Goal: Task Accomplishment & Management: Manage account settings

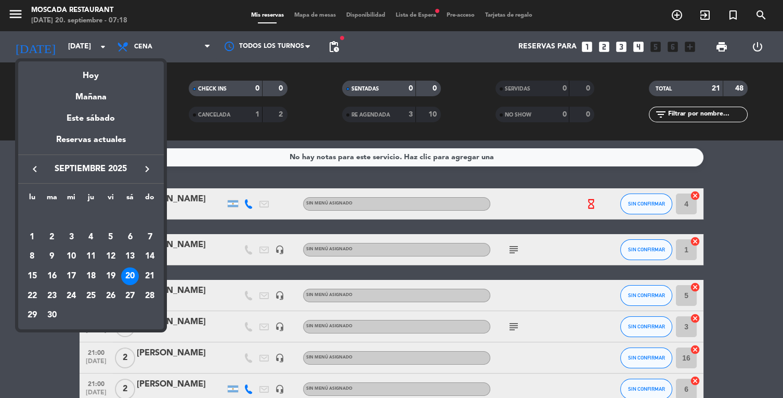
scroll to position [430, 0]
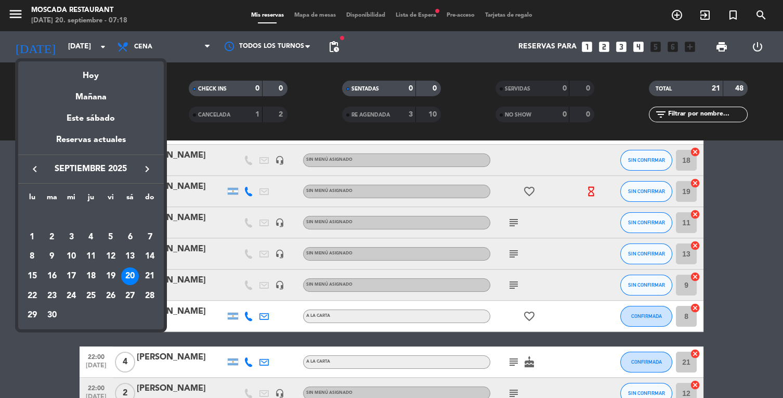
click at [174, 47] on div at bounding box center [391, 199] width 783 height 398
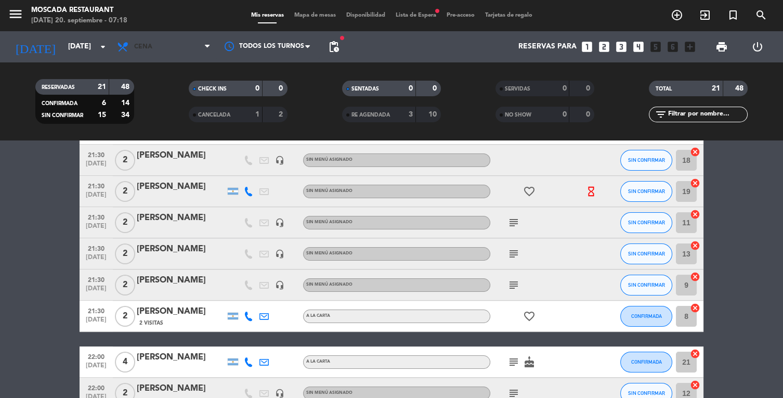
click at [167, 57] on span "Cena" at bounding box center [164, 46] width 104 height 23
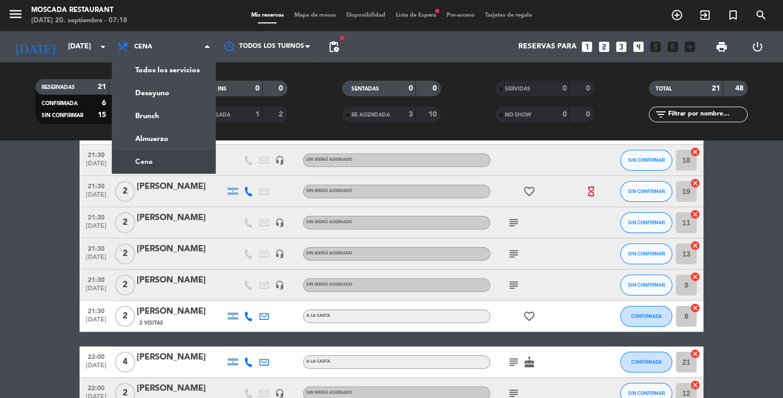
click at [174, 94] on div "menu Moscada Restaurant [DATE] 20. septiembre - 07:18 Mis reservas Mapa de mesa…" at bounding box center [391, 70] width 783 height 140
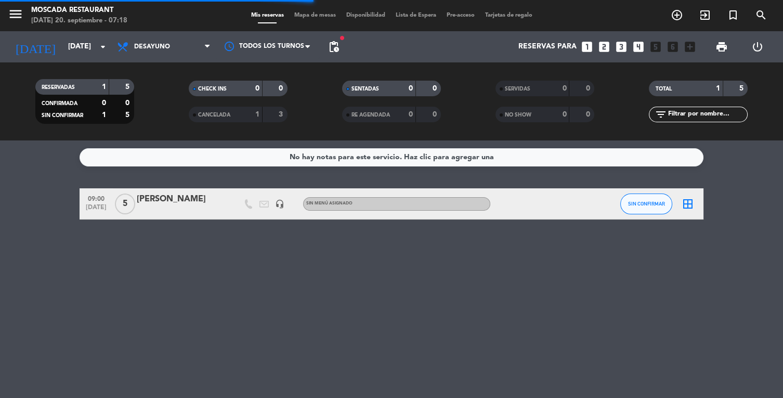
scroll to position [0, 0]
click at [173, 55] on span "Desayuno" at bounding box center [164, 46] width 104 height 23
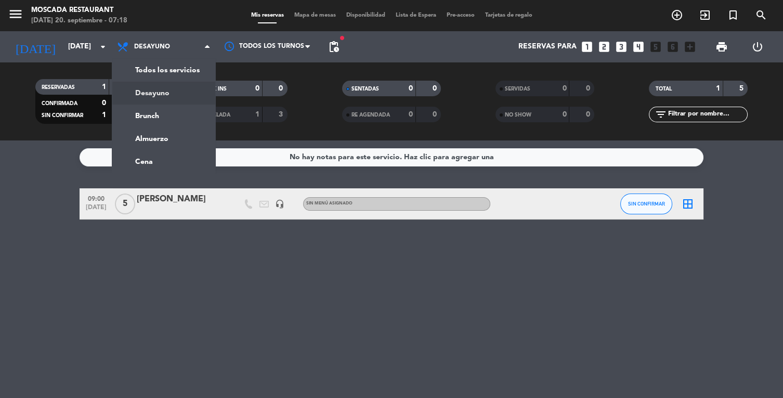
click at [156, 126] on div "menu Moscada Restaurant [DATE] 20. septiembre - 07:18 Mis reservas Mapa de mesa…" at bounding box center [391, 70] width 783 height 140
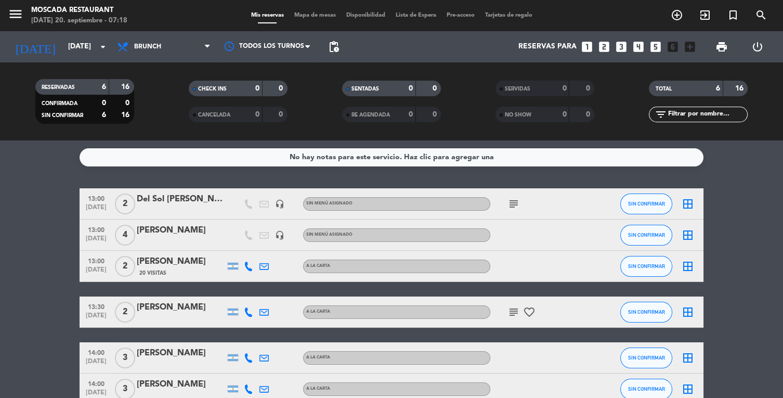
click at [516, 316] on icon "subject" at bounding box center [513, 312] width 12 height 12
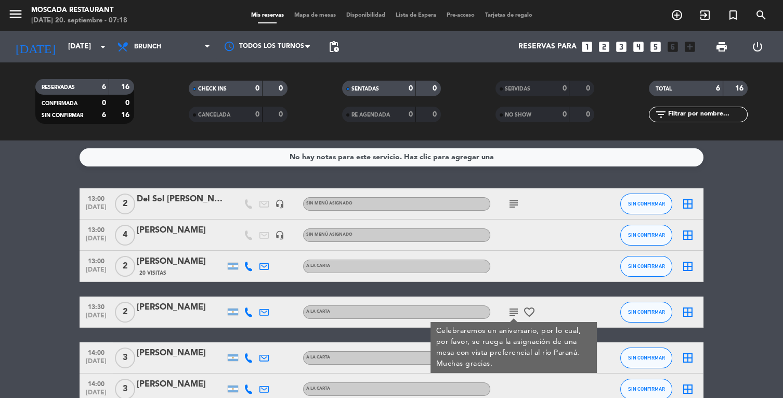
click at [513, 204] on icon "subject" at bounding box center [513, 203] width 12 height 12
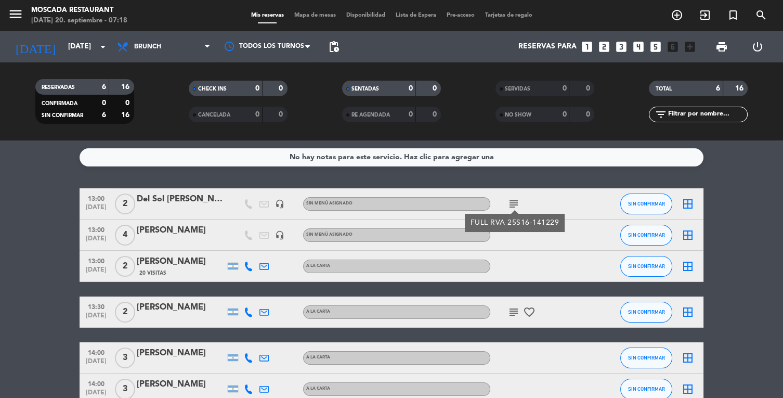
click at [533, 310] on icon "favorite_border" at bounding box center [529, 312] width 12 height 12
click at [196, 21] on div "menu Moscada Restaurant [DATE] 20. septiembre - 07:20 Mis reservas Mapa de mesa…" at bounding box center [391, 15] width 783 height 31
click at [166, 49] on span "Brunch" at bounding box center [164, 46] width 104 height 23
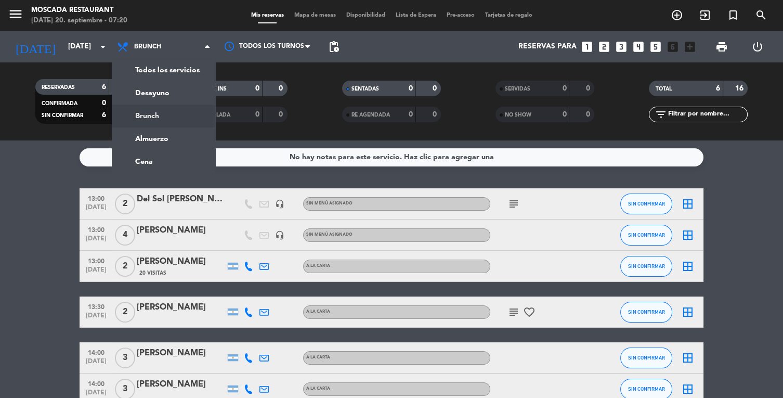
click at [184, 96] on div "menu Moscada Restaurant [DATE] 20. septiembre - 07:20 Mis reservas Mapa de mesa…" at bounding box center [391, 70] width 783 height 140
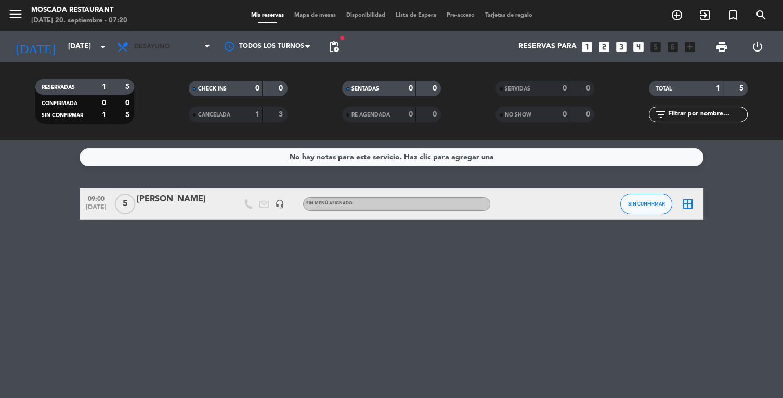
click at [177, 56] on span "Desayuno" at bounding box center [164, 46] width 104 height 23
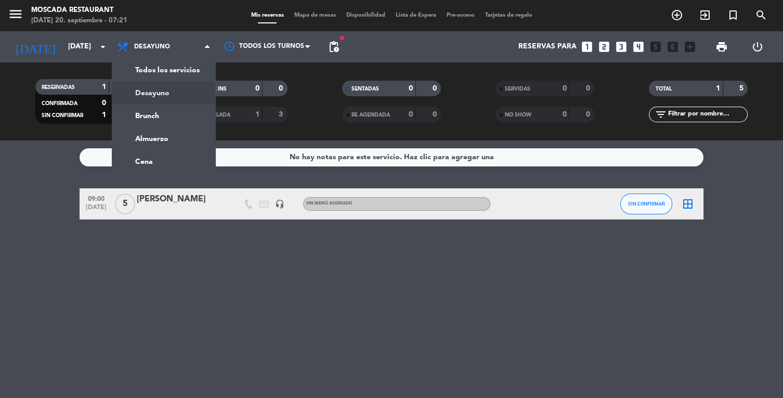
click at [173, 109] on div "menu Moscada Restaurant [DATE] 20. septiembre - 07:21 Mis reservas Mapa de mesa…" at bounding box center [391, 70] width 783 height 140
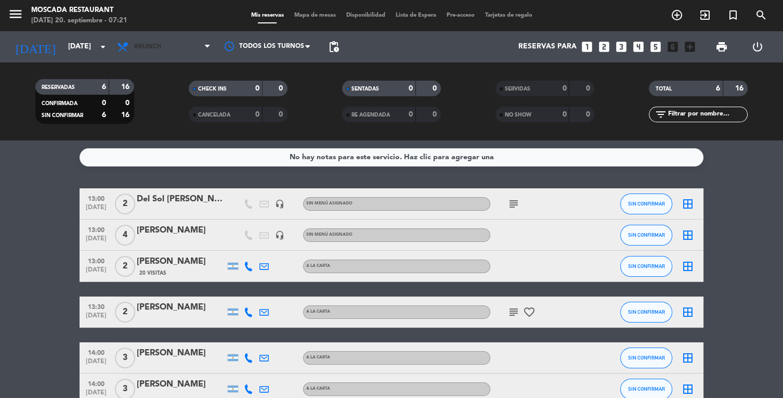
click at [161, 39] on span "Brunch" at bounding box center [164, 46] width 104 height 23
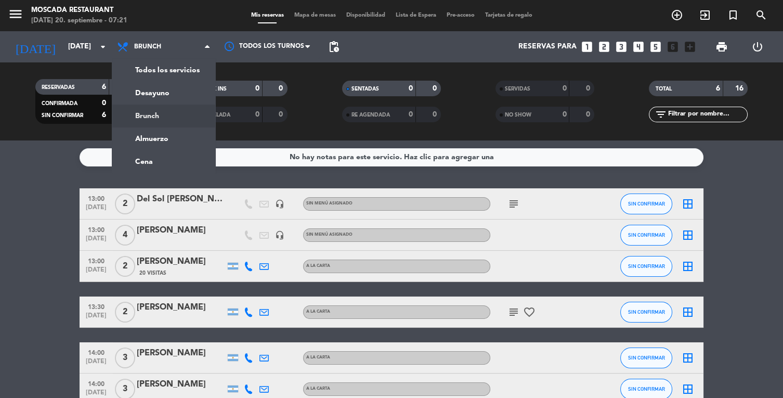
click at [179, 97] on div "menu Moscada Restaurant [DATE] 20. septiembre - 07:21 Mis reservas Mapa de mesa…" at bounding box center [391, 70] width 783 height 140
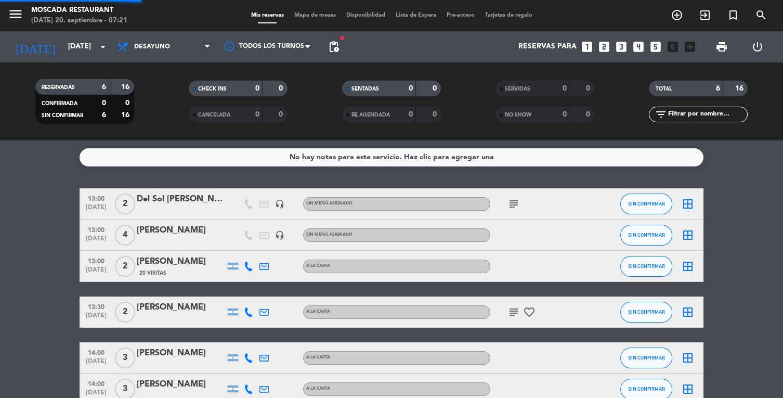
click at [34, 287] on bookings-row "13:00 [DATE] 2 Del Sol [PERSON_NAME] headset_mic Sin menú asignado subject SIN …" at bounding box center [391, 296] width 783 height 216
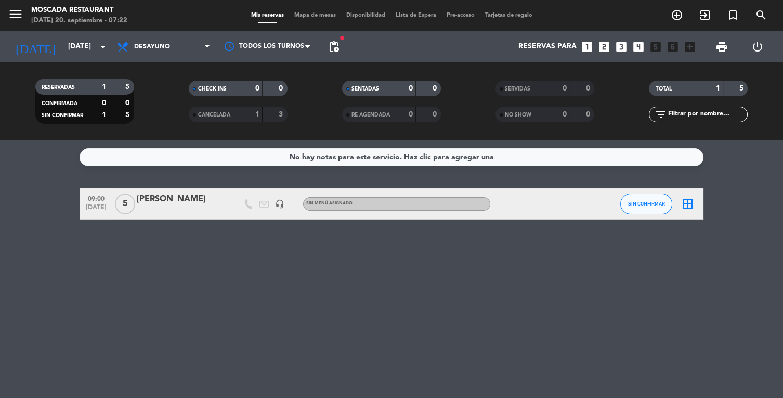
click at [4, 245] on div "No hay notas para este servicio. Haz clic para agregar una 09:00 [DATE] 5 [PERS…" at bounding box center [391, 268] width 783 height 257
click at [170, 52] on span "Desayuno" at bounding box center [164, 46] width 104 height 23
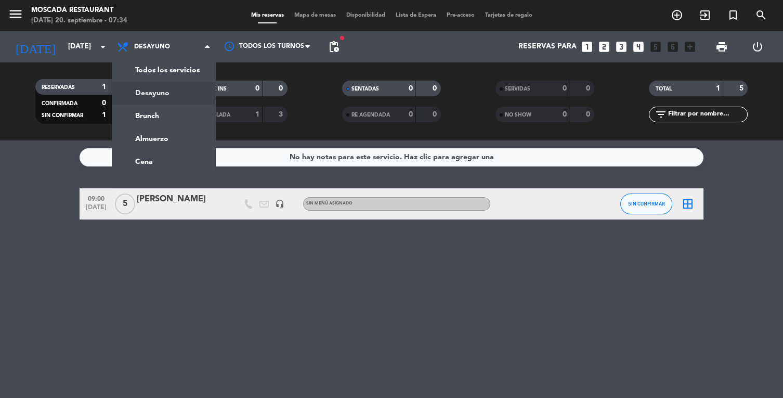
click at [171, 117] on div "menu Moscada Restaurant [DATE] 20. septiembre - 07:34 Mis reservas Mapa de mesa…" at bounding box center [391, 70] width 783 height 140
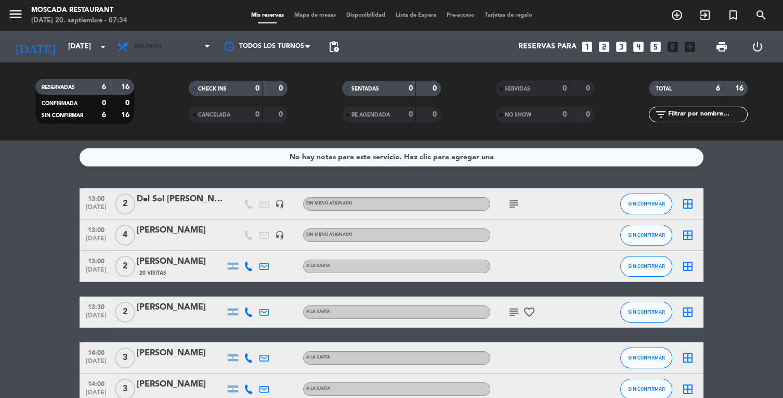
click at [170, 46] on span "Brunch" at bounding box center [164, 46] width 104 height 23
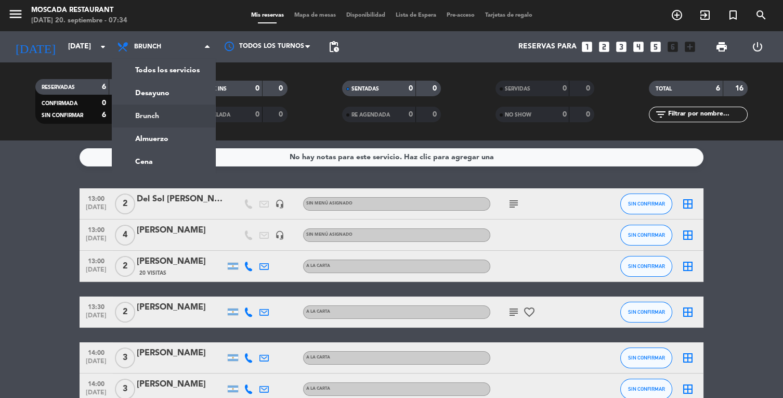
click at [175, 100] on div "menu Moscada Restaurant [DATE] 20. septiembre - 07:34 Mis reservas Mapa de mesa…" at bounding box center [391, 70] width 783 height 140
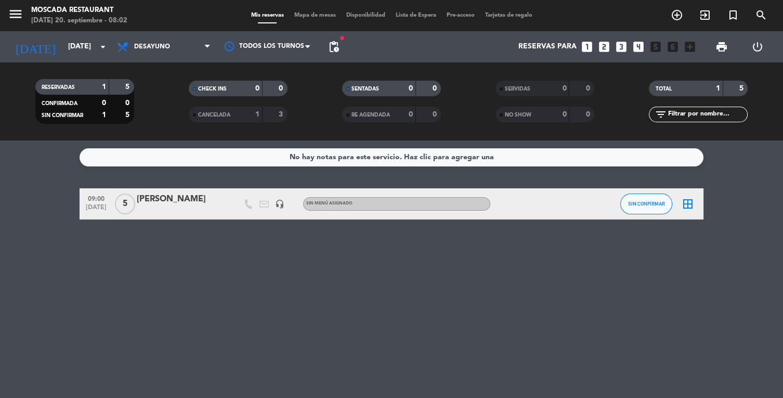
click at [97, 47] on icon "arrow_drop_down" at bounding box center [103, 47] width 12 height 12
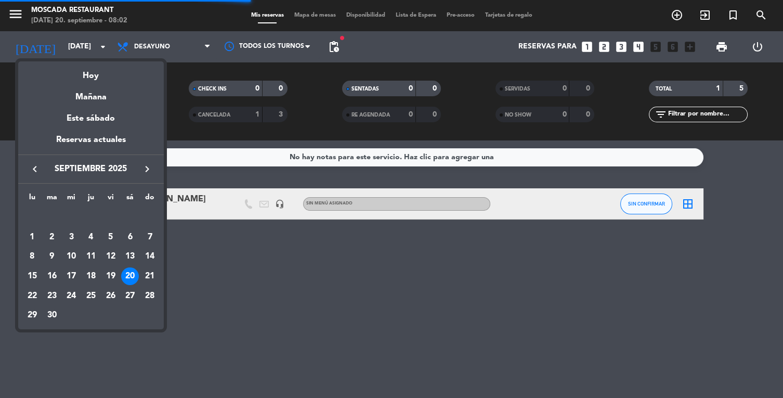
click at [209, 47] on div at bounding box center [391, 199] width 783 height 398
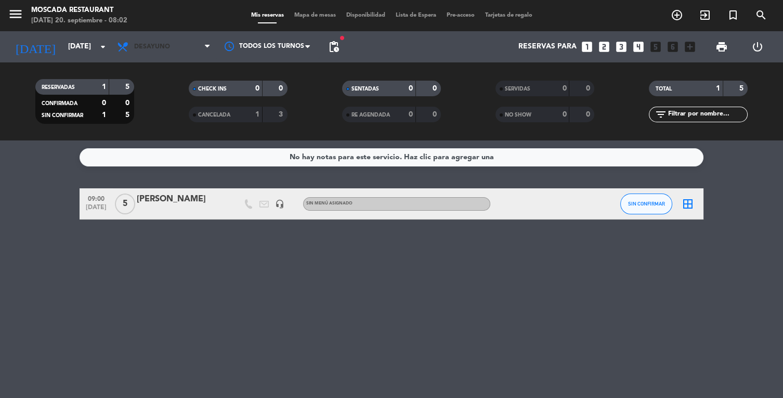
click at [199, 40] on span "Desayuno" at bounding box center [164, 46] width 104 height 23
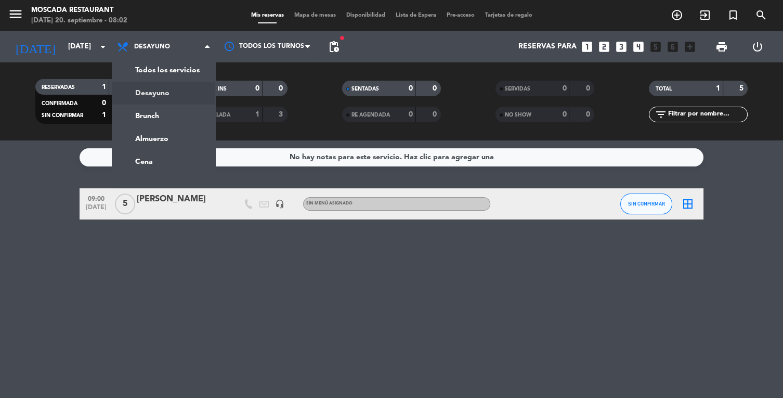
click at [171, 117] on div "menu Moscada Restaurant [DATE] 20. septiembre - 08:02 Mis reservas Mapa de mesa…" at bounding box center [391, 70] width 783 height 140
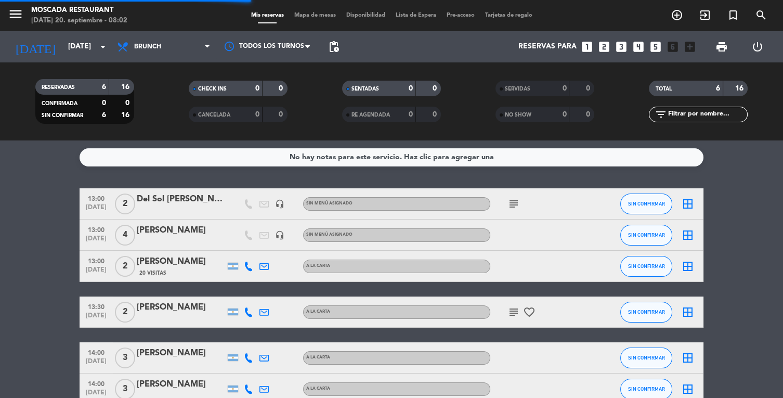
scroll to position [8, 0]
